Goal: Find specific page/section: Find specific page/section

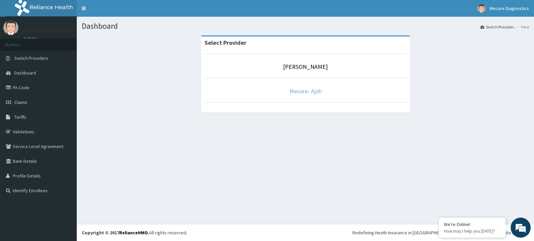
click at [309, 90] on link "Mecure- Ajah" at bounding box center [306, 91] width 32 height 8
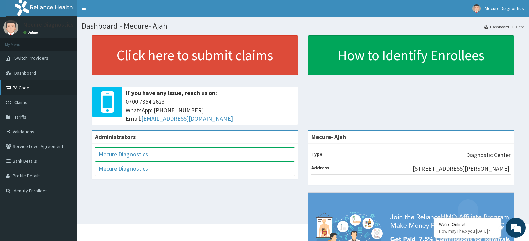
click at [27, 87] on link "PA Code" at bounding box center [38, 87] width 77 height 15
